Goal: Transaction & Acquisition: Purchase product/service

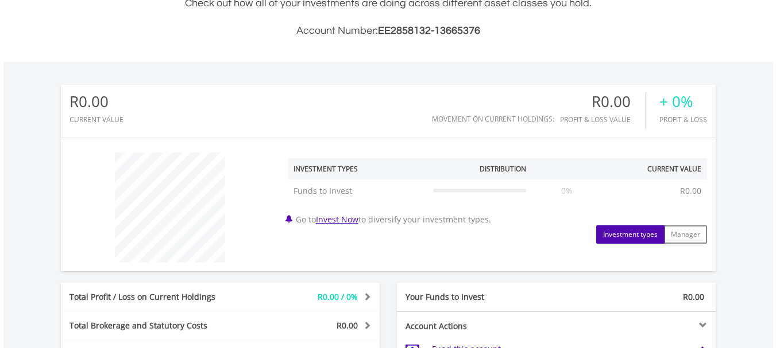
scroll to position [296, 0]
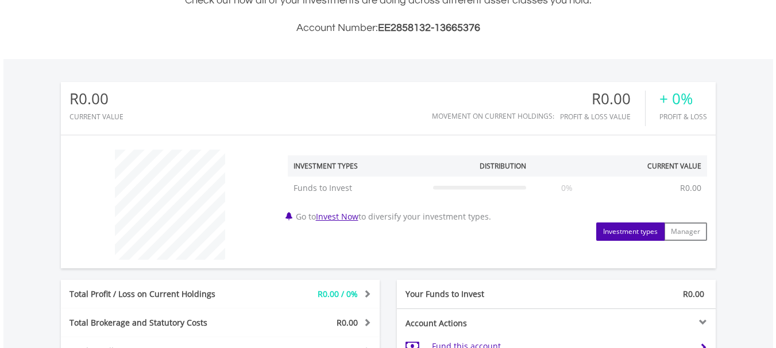
click at [646, 230] on button "Investment types" at bounding box center [630, 232] width 68 height 18
click at [626, 237] on button "Investment types" at bounding box center [630, 232] width 68 height 18
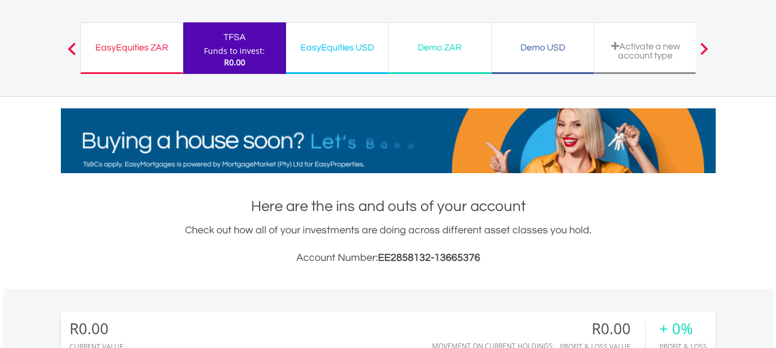
scroll to position [43, 0]
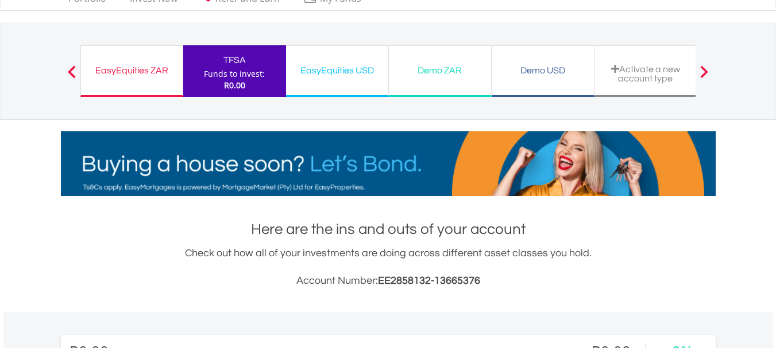
click at [148, 83] on div "EasyEquities ZAR Funds to invest: R0.00" at bounding box center [131, 71] width 103 height 52
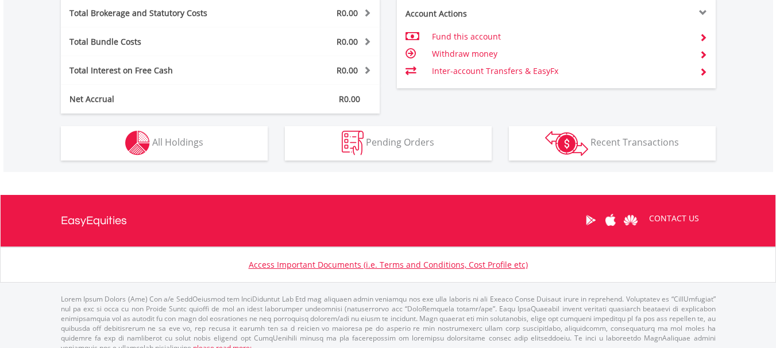
scroll to position [618, 0]
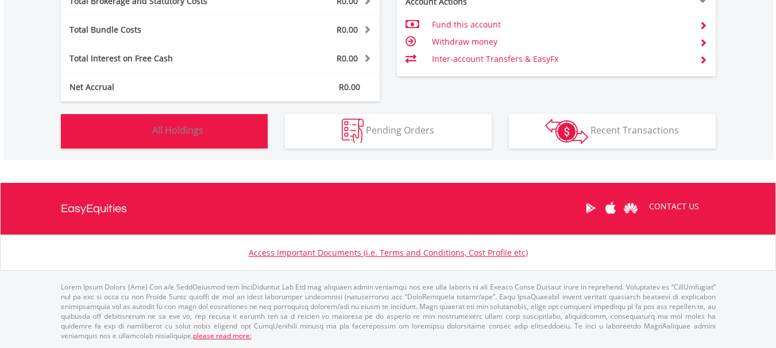
click at [207, 122] on button "Holdings All Holdings" at bounding box center [164, 131] width 207 height 34
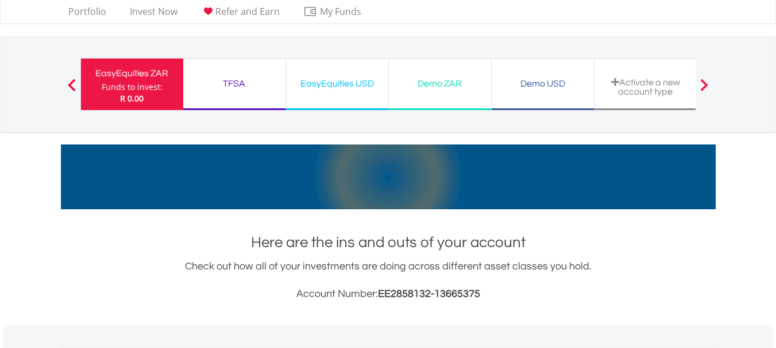
scroll to position [6, 0]
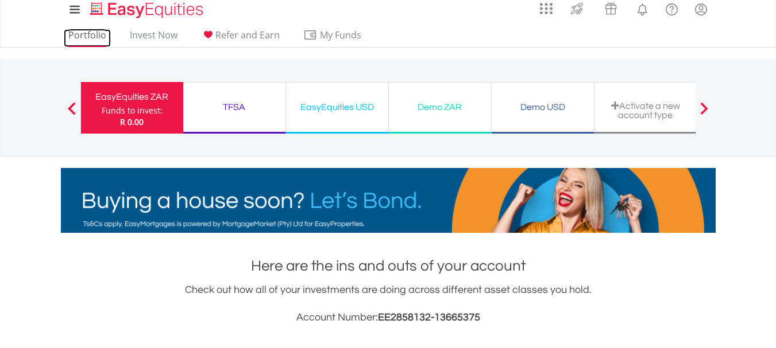
click at [98, 37] on link "Portfolio" at bounding box center [87, 38] width 47 height 18
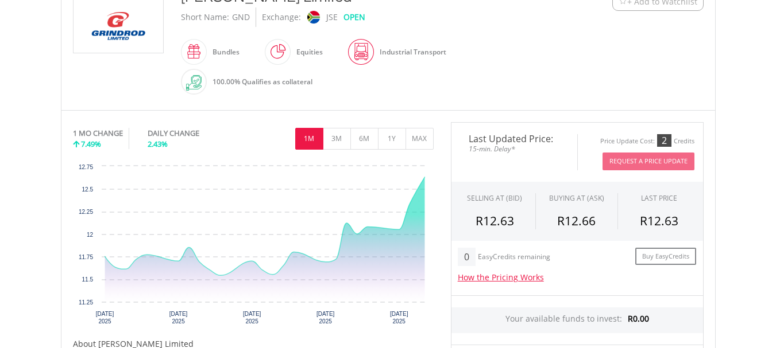
scroll to position [284, 0]
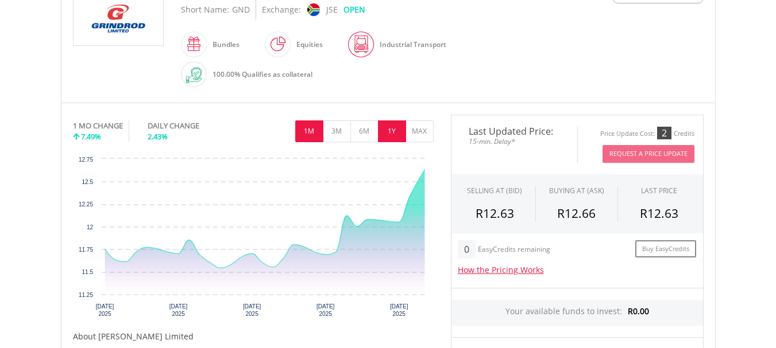
click at [392, 130] on button "1Y" at bounding box center [392, 132] width 28 height 22
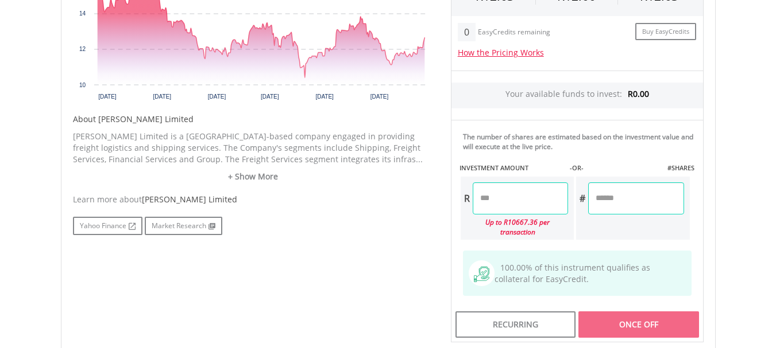
scroll to position [491, 0]
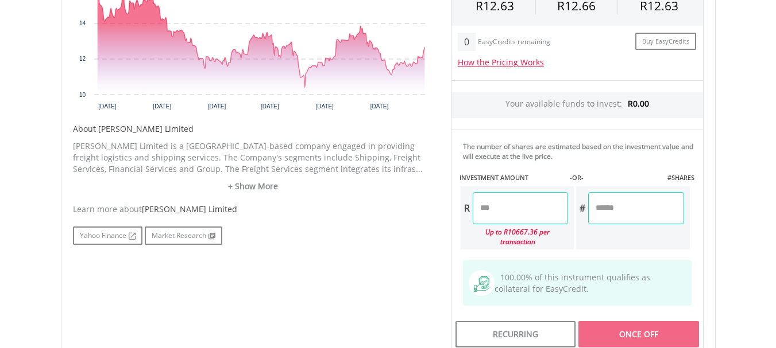
click at [522, 208] on input "number" at bounding box center [519, 208] width 95 height 32
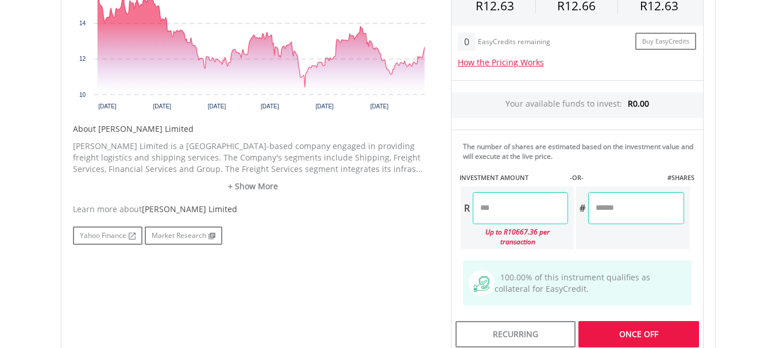
type input "*"
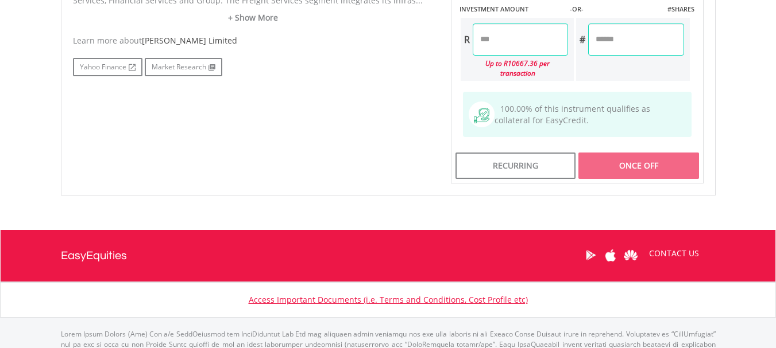
scroll to position [698, 0]
